Goal: Participate in discussion: Engage in conversation with other users on a specific topic

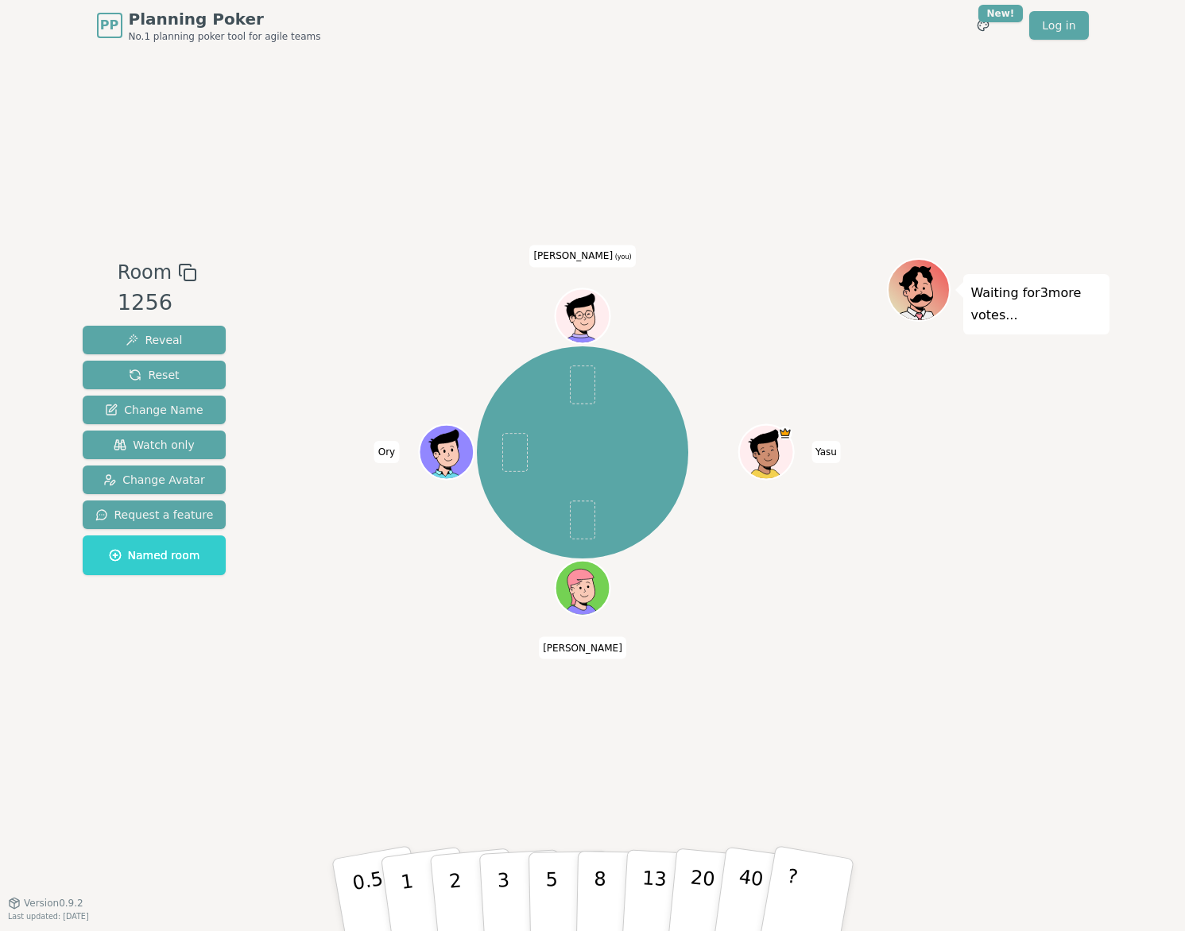
click at [211, 616] on div "Room 1256 Reveal Reset Change Name Watch only Change Avatar Request a feature N…" at bounding box center [154, 476] width 157 height 437
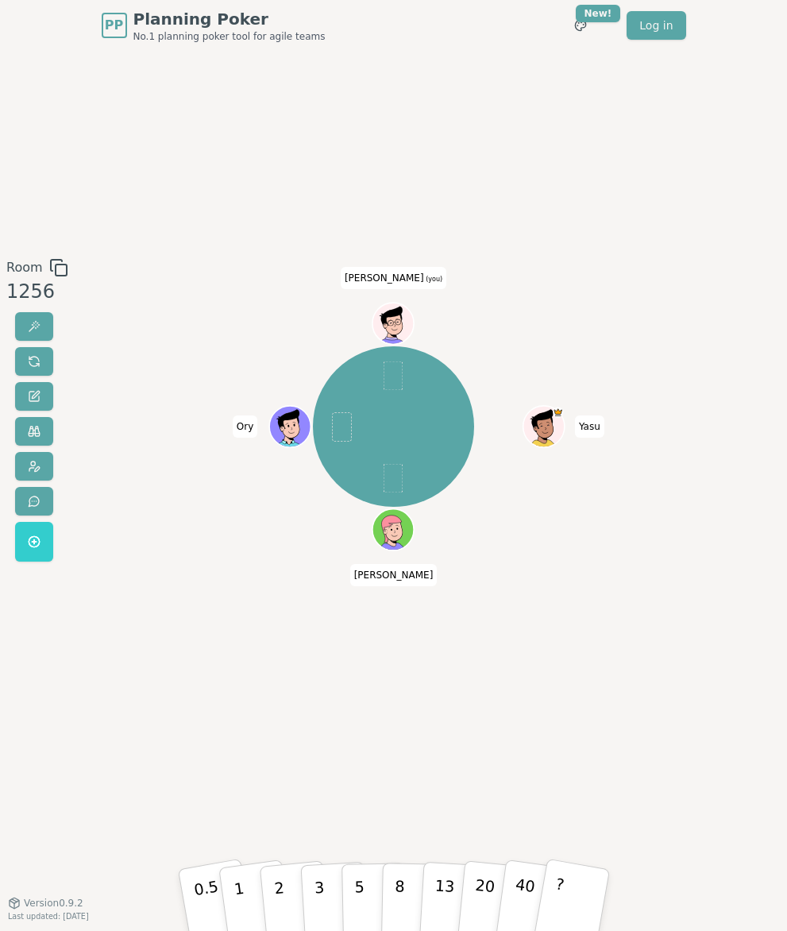
click at [176, 513] on div "Room 1256 Yasu [PERSON_NAME] [PERSON_NAME] (you) 0.5 1 2 3 5 8 13 20 40 ? Versi…" at bounding box center [393, 476] width 787 height 437
click at [261, 710] on div "Room 1256 Yasu [PERSON_NAME] [PERSON_NAME] (you) 0.5 1 2 3 5 8 13 20 40 ? Versi…" at bounding box center [393, 477] width 787 height 852
click at [253, 770] on div "Room 1256 Yasu [PERSON_NAME] [PERSON_NAME] (you) 0.5 1 2 3 5 8 13 20 40 ? Versi…" at bounding box center [393, 477] width 787 height 852
click at [331, 901] on button "3" at bounding box center [334, 899] width 69 height 99
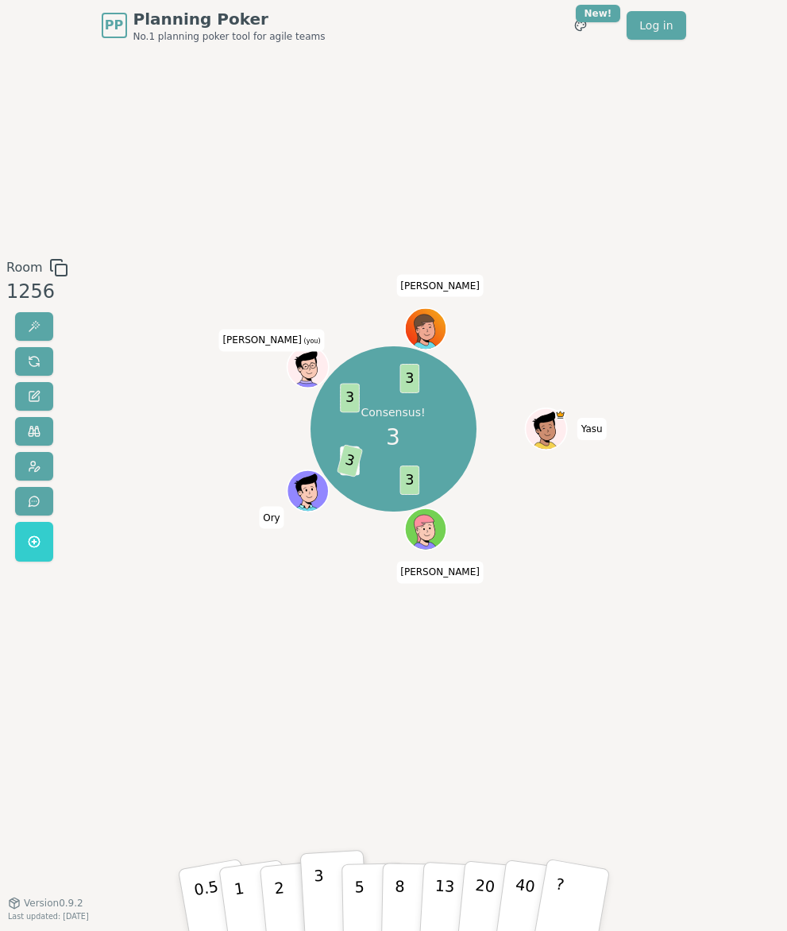
click at [265, 567] on div "Consensus! 3 3 5 3 3 3 Yasu [PERSON_NAME] [PERSON_NAME] (you) [PERSON_NAME]" at bounding box center [393, 429] width 427 height 284
click at [288, 890] on button "2" at bounding box center [294, 899] width 72 height 101
click at [470, 676] on div "Consensus! 2 2 1 2 2 2 Yasu [PERSON_NAME] [PERSON_NAME] (you) [PERSON_NAME]" at bounding box center [393, 476] width 427 height 437
click at [178, 156] on div "Room 1256 Consensus! 2 2 1 2 2 2 Yasu [PERSON_NAME] [PERSON_NAME] (you) [PERSON…" at bounding box center [393, 477] width 787 height 852
click at [326, 733] on div "Room 1256 Yasu [PERSON_NAME] [PERSON_NAME] (you) [PERSON_NAME] 0.5 1 2 3 5 8 13…" at bounding box center [393, 477] width 787 height 852
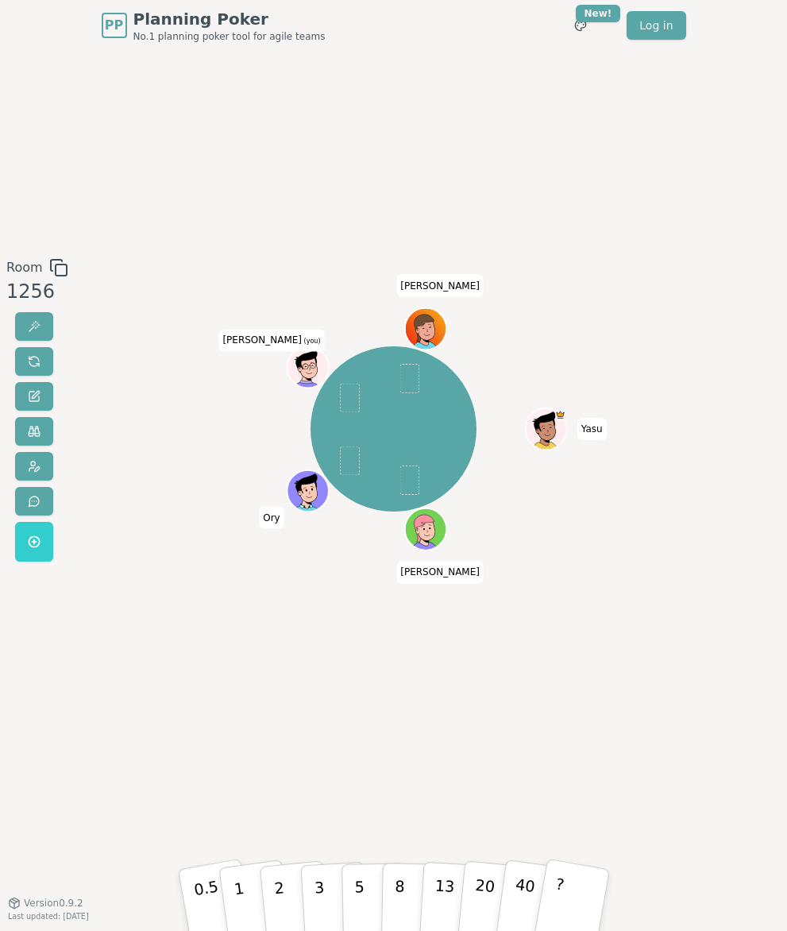
click at [450, 699] on div "Room 1256 Yasu [PERSON_NAME] [PERSON_NAME] (you) [PERSON_NAME] 0.5 1 2 3 5 8 13…" at bounding box center [393, 477] width 787 height 852
click at [335, 892] on button "3" at bounding box center [334, 899] width 69 height 99
click at [262, 768] on div "Room 1256 Yasu [PERSON_NAME] [PERSON_NAME] (you) [PERSON_NAME] 0.5 1 2 3 5 8 13…" at bounding box center [393, 477] width 787 height 852
click at [206, 780] on div "Room 1256 Yasu [PERSON_NAME] [PERSON_NAME] (you) [PERSON_NAME] 0.5 1 2 3 5 8 13…" at bounding box center [393, 477] width 787 height 852
click at [315, 900] on p "3" at bounding box center [320, 900] width 14 height 71
